Goal: Check status: Check status

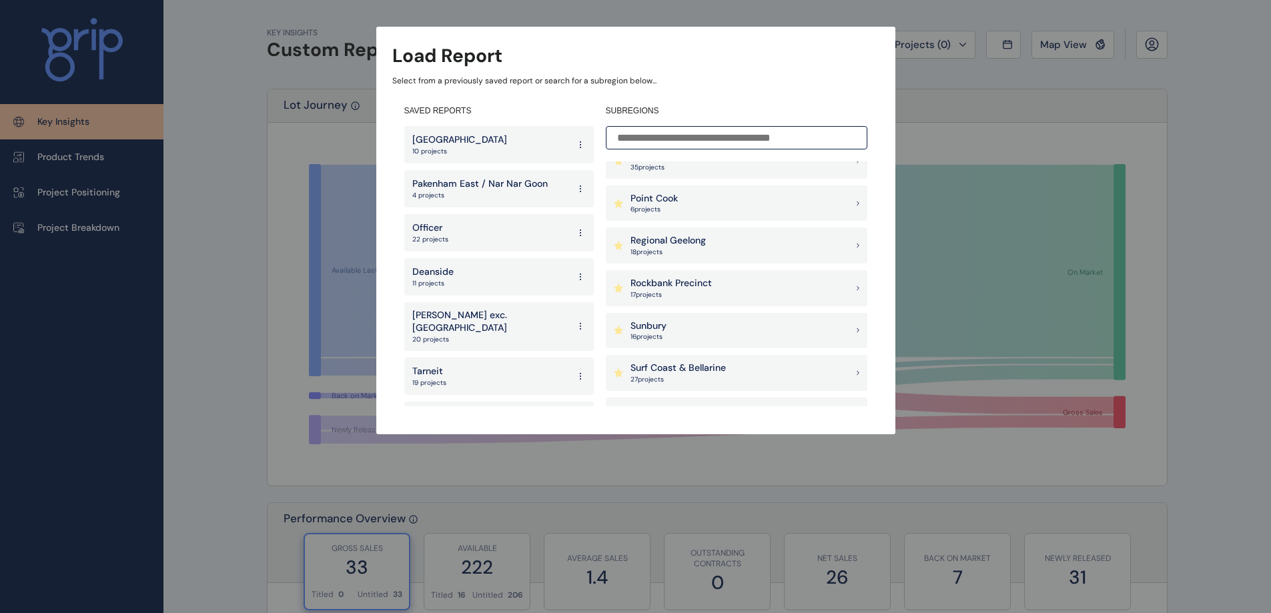
scroll to position [1134, 0]
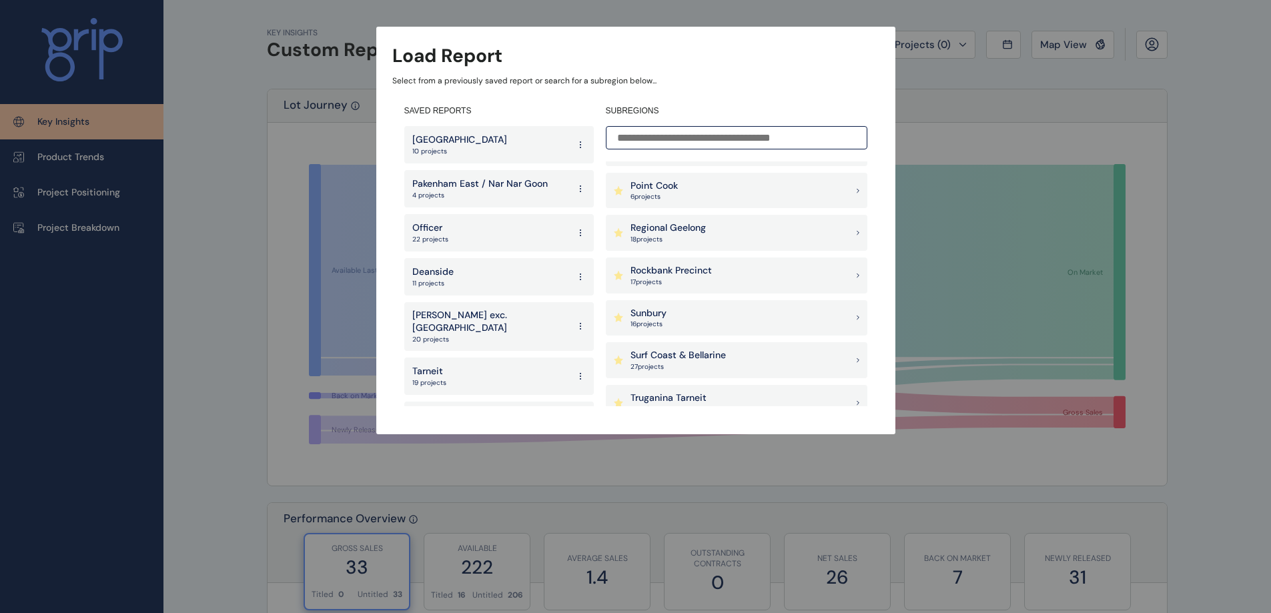
click at [749, 306] on div "Sunbury 16 project s" at bounding box center [737, 318] width 262 height 36
